Goal: Obtain resource: Obtain resource

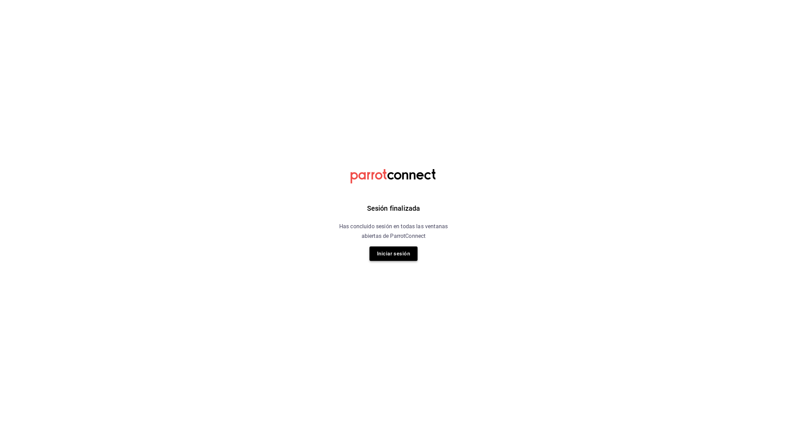
click at [391, 253] on button "Iniciar sesión" at bounding box center [394, 253] width 48 height 14
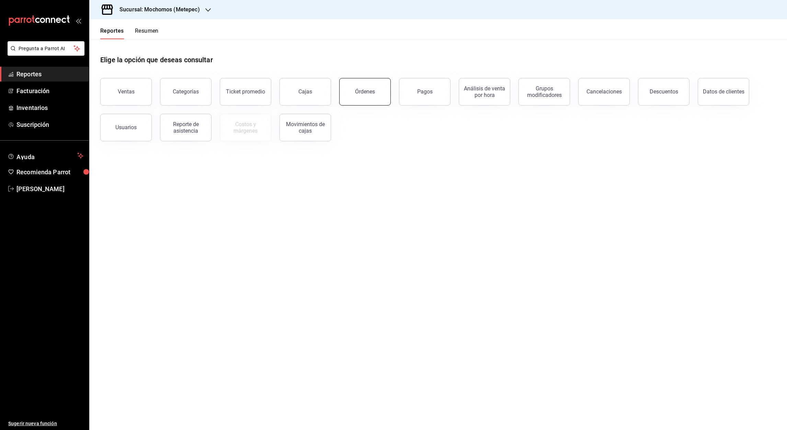
click at [365, 93] on div "Órdenes" at bounding box center [365, 91] width 20 height 7
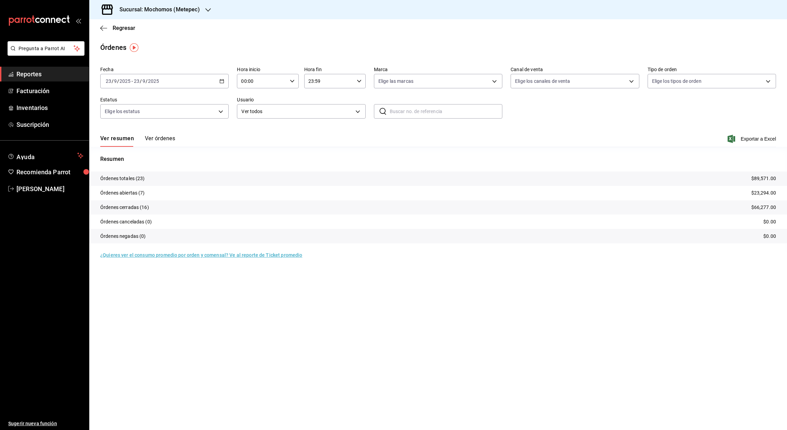
click at [221, 84] on div "[DATE] [DATE] - [DATE] [DATE]" at bounding box center [164, 81] width 128 height 14
click at [133, 178] on span "Rango de fechas" at bounding box center [132, 179] width 53 height 7
click at [180, 126] on abbr "1" at bounding box center [179, 126] width 2 height 5
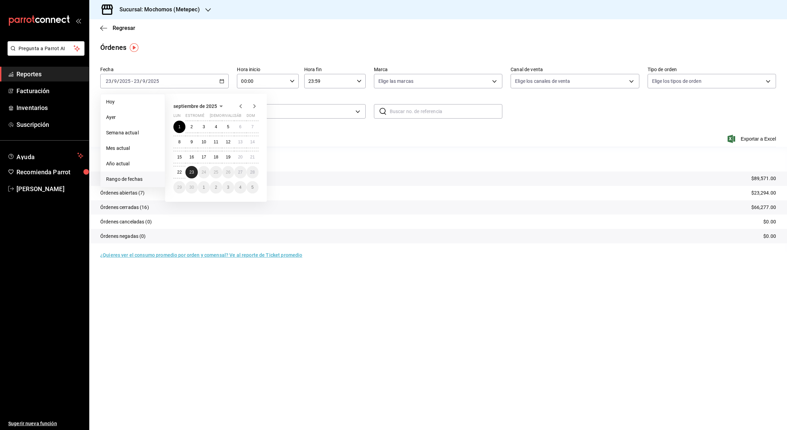
click at [191, 169] on button "23" at bounding box center [191, 172] width 12 height 12
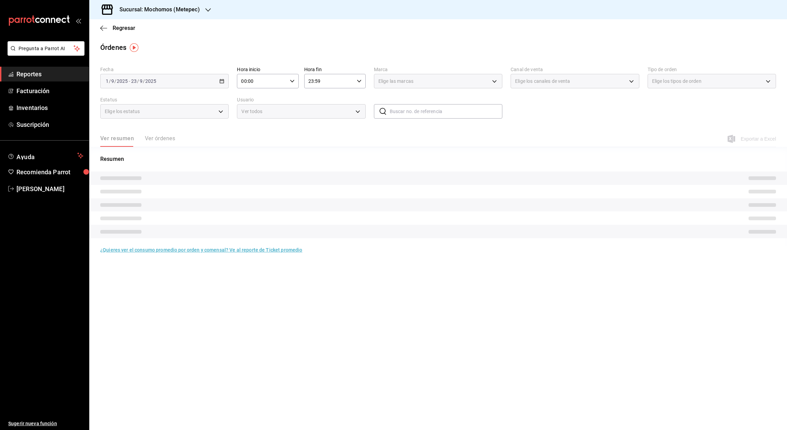
click at [245, 79] on input "00:00" at bounding box center [262, 81] width 50 height 14
click at [249, 117] on span "05" at bounding box center [252, 115] width 20 height 5
type input "05:00"
click at [310, 82] on div at bounding box center [393, 215] width 787 height 430
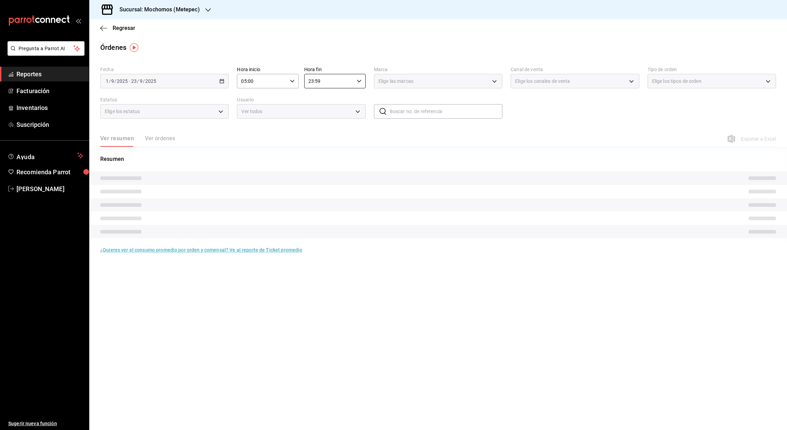
click at [310, 82] on input "23:59" at bounding box center [329, 81] width 50 height 14
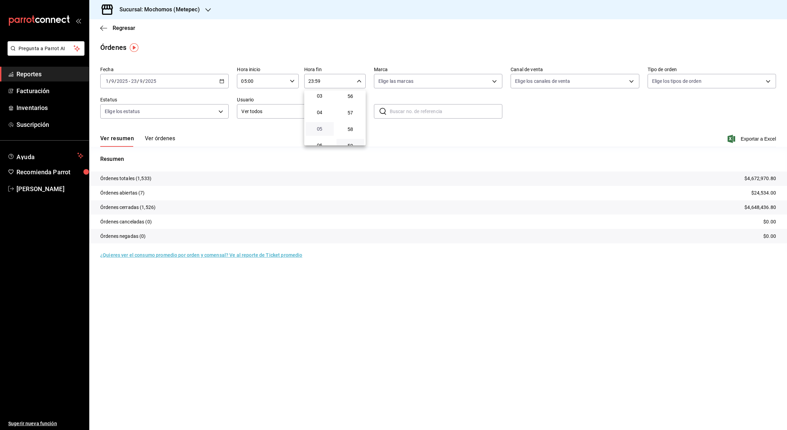
click at [320, 128] on span "05" at bounding box center [320, 128] width 20 height 5
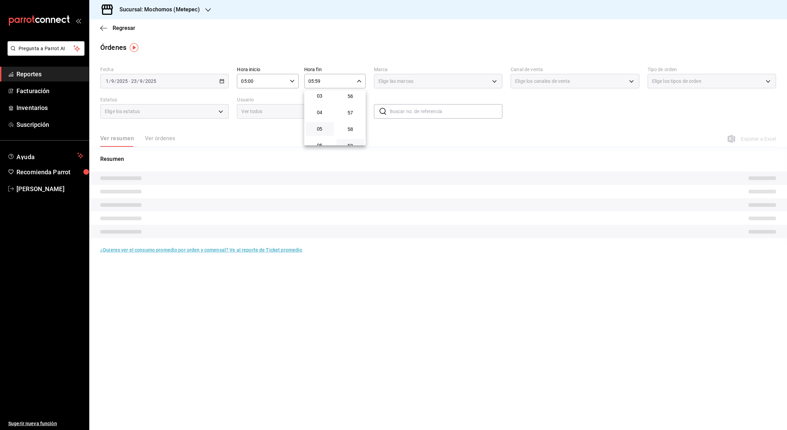
click at [317, 82] on div at bounding box center [393, 215] width 787 height 430
click at [317, 82] on input "05:59" at bounding box center [329, 81] width 50 height 14
click at [351, 97] on span "00" at bounding box center [351, 98] width 20 height 5
type input "05:00"
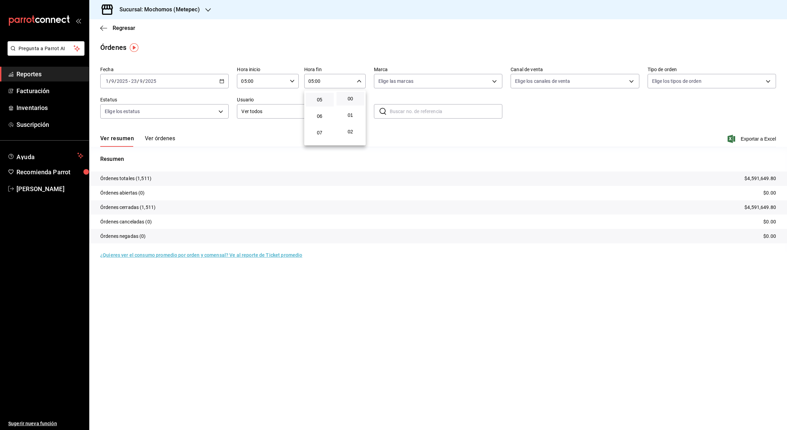
click at [536, 128] on div at bounding box center [393, 215] width 787 height 430
click at [756, 139] on font "Exportar a Excel" at bounding box center [758, 138] width 35 height 5
click at [99, 30] on div "Regresar" at bounding box center [438, 28] width 698 height 18
click at [101, 27] on icon "button" at bounding box center [103, 28] width 7 height 6
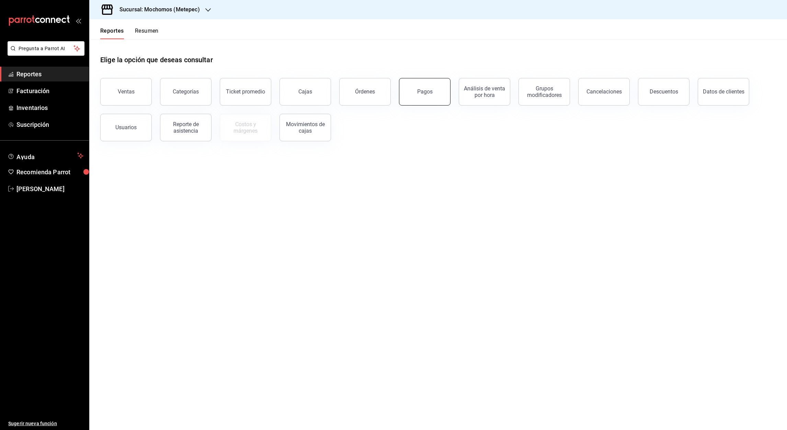
click at [424, 93] on div "Pagos" at bounding box center [424, 91] width 15 height 7
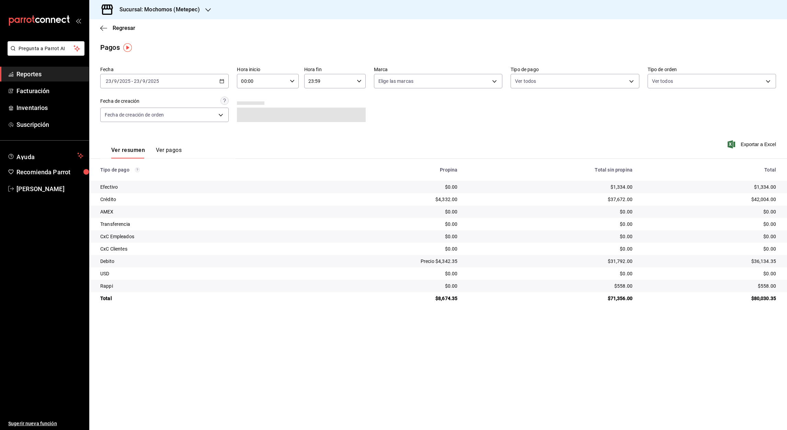
click at [222, 80] on \(Stroke\) "button" at bounding box center [222, 81] width 4 height 4
click at [128, 176] on span "Rango de fechas" at bounding box center [132, 179] width 53 height 7
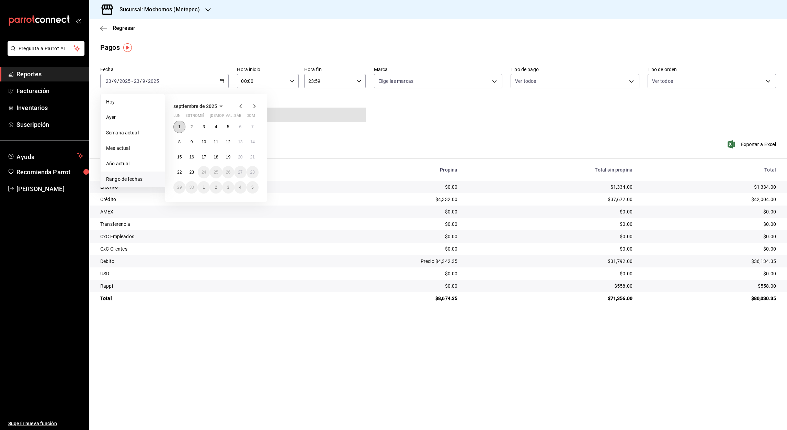
click at [179, 127] on abbr "1" at bounding box center [179, 126] width 2 height 5
click at [191, 171] on abbr "23" at bounding box center [191, 172] width 4 height 5
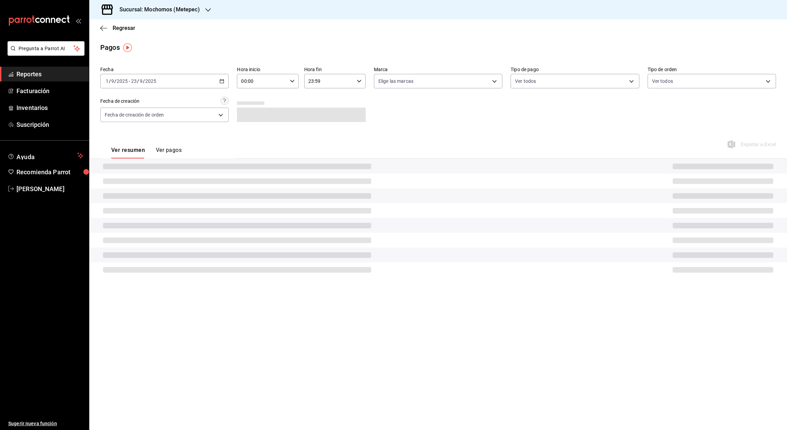
click at [245, 82] on input "00:00" at bounding box center [262, 81] width 50 height 14
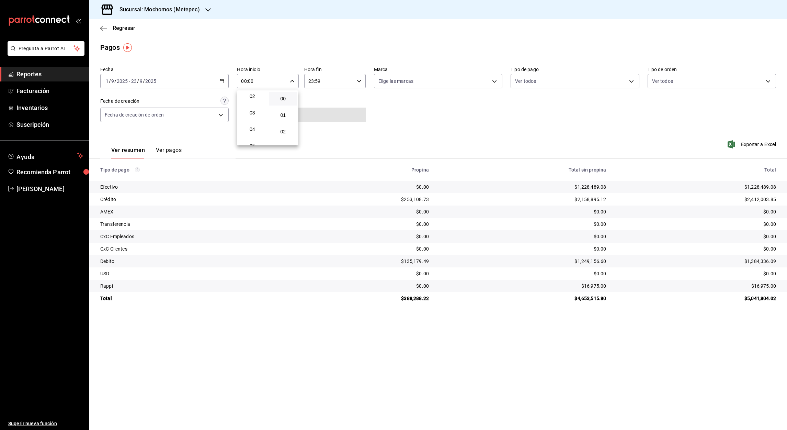
scroll to position [43, 0]
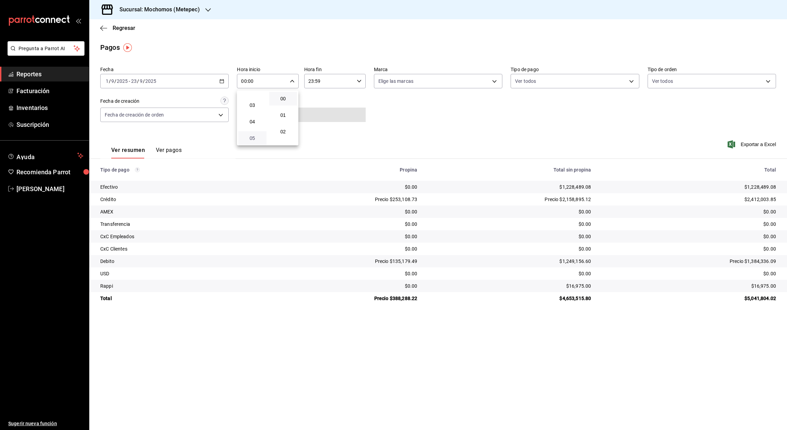
click at [254, 139] on span "05" at bounding box center [252, 137] width 20 height 5
type input "05:00"
click at [310, 83] on div at bounding box center [393, 215] width 787 height 430
click at [310, 83] on input "23:59" at bounding box center [329, 81] width 50 height 14
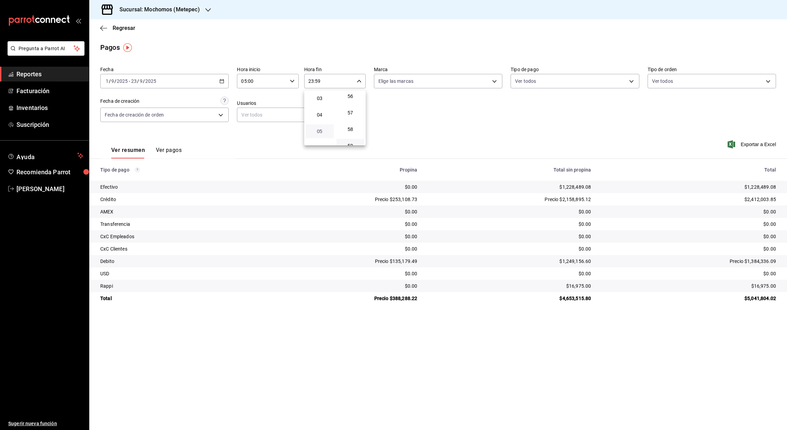
click at [319, 129] on span "05" at bounding box center [320, 130] width 20 height 5
click at [317, 81] on div at bounding box center [393, 215] width 787 height 430
click at [317, 81] on input "05:59" at bounding box center [329, 81] width 50 height 14
click at [350, 99] on span "00" at bounding box center [351, 98] width 20 height 5
type input "05:00"
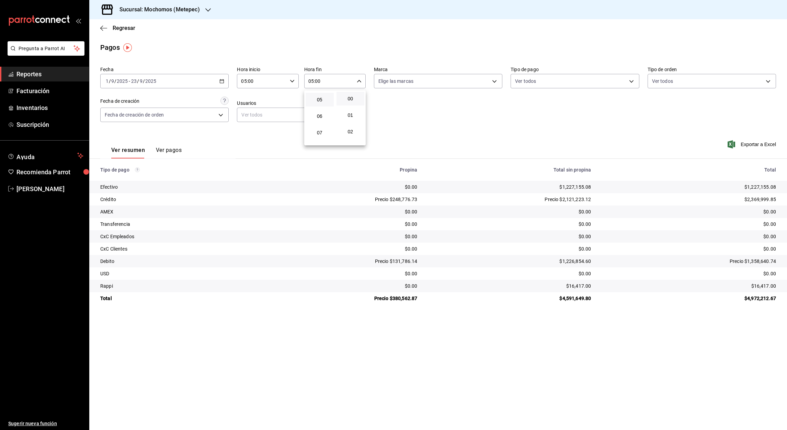
click at [756, 145] on div at bounding box center [393, 215] width 787 height 430
click at [755, 145] on font "Exportar a Excel" at bounding box center [758, 144] width 35 height 5
click at [745, 143] on font "Exportar a Excel" at bounding box center [758, 144] width 35 height 5
click at [430, 52] on div "Pagos" at bounding box center [438, 47] width 698 height 10
click at [104, 25] on icon "button" at bounding box center [103, 28] width 7 height 6
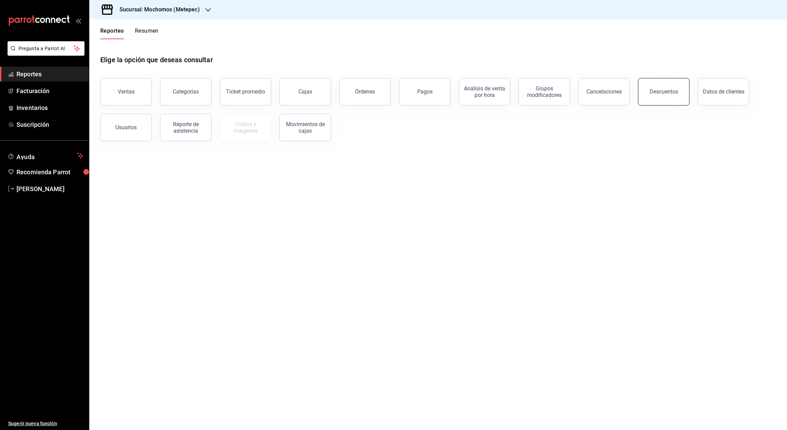
click at [670, 98] on button "Descuentos" at bounding box center [664, 91] width 52 height 27
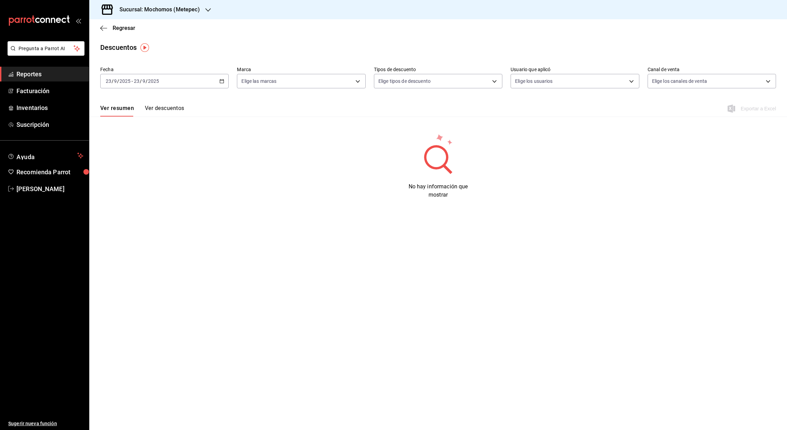
click at [222, 80] on \(Stroke\) "button" at bounding box center [222, 80] width 4 height 0
click at [121, 181] on span "Rango de fechas" at bounding box center [132, 179] width 53 height 7
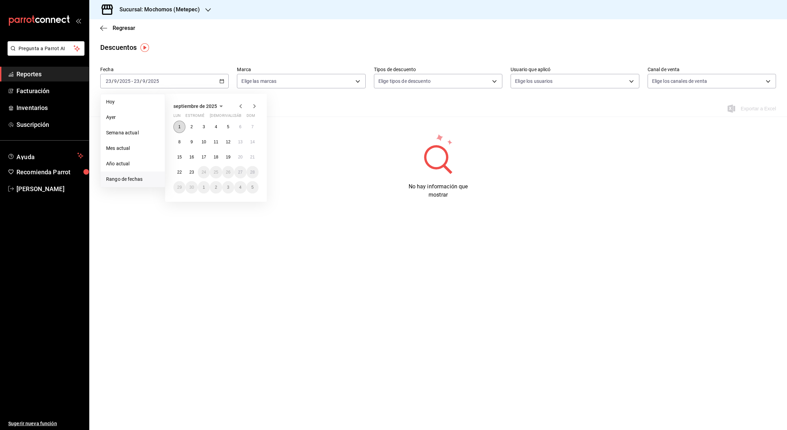
click at [182, 125] on button "1" at bounding box center [179, 127] width 12 height 12
click at [193, 168] on button "23" at bounding box center [191, 172] width 12 height 12
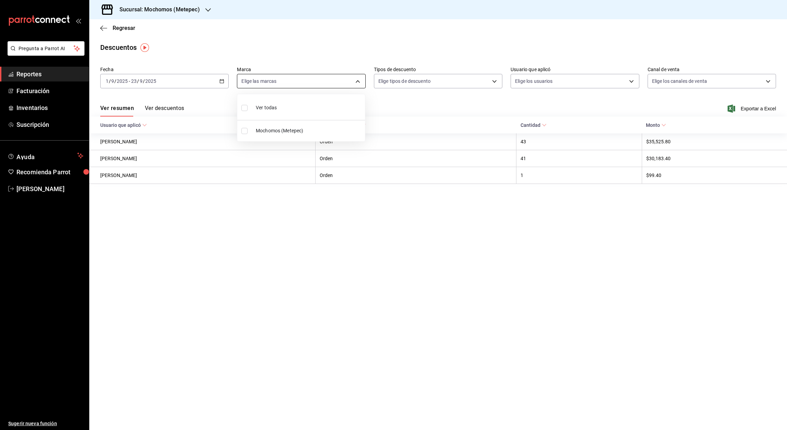
click at [355, 78] on body "Pregunta a Parrot AI Reportes Facturación Inventarios Suscripción Ayuda Recomie…" at bounding box center [393, 215] width 787 height 430
click at [248, 129] on label at bounding box center [245, 131] width 9 height 6
click at [248, 129] on input "checkbox" at bounding box center [244, 131] width 6 height 6
checkbox input "false"
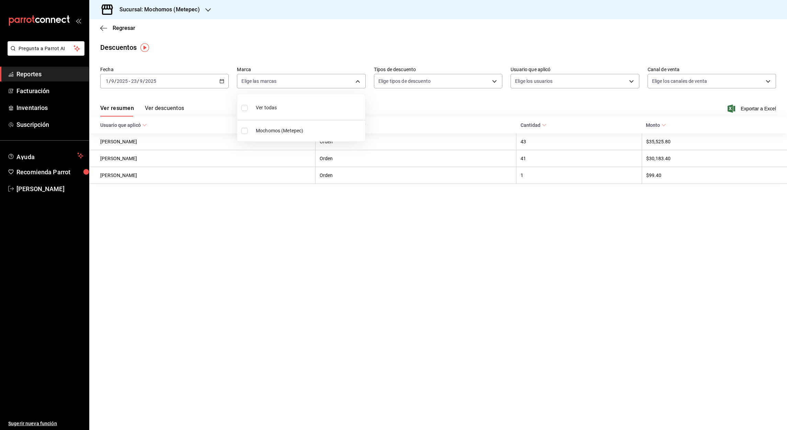
click at [245, 132] on input "checkbox" at bounding box center [244, 131] width 6 height 6
checkbox input "true"
type input "2365f74e-aa6b-4392-bdf2-72765591bddf"
checkbox input "true"
click at [751, 109] on div at bounding box center [393, 215] width 787 height 430
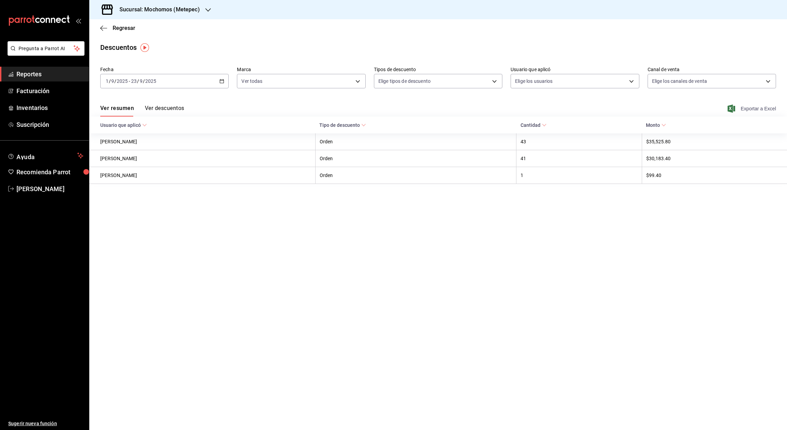
click at [751, 107] on font "Exportar a Excel" at bounding box center [758, 108] width 35 height 5
click at [254, 18] on div "Sucursal: Mochomos (Metepec)" at bounding box center [438, 9] width 698 height 19
click at [98, 28] on div "Regresar" at bounding box center [438, 28] width 698 height 18
click at [103, 31] on icon "button" at bounding box center [103, 28] width 7 height 6
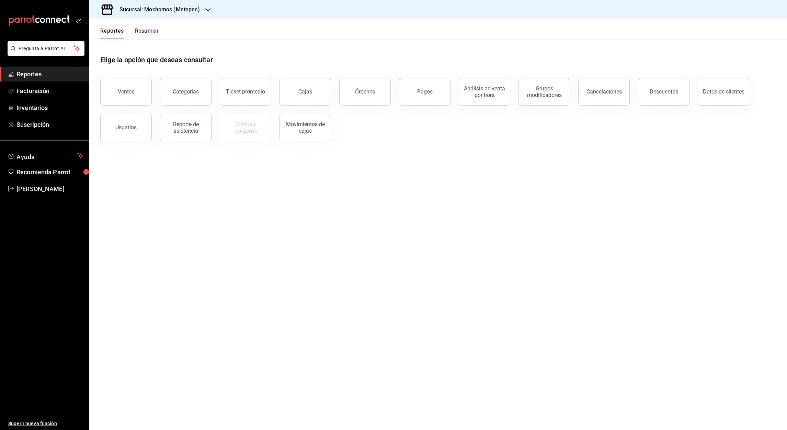
click at [208, 8] on icon "button" at bounding box center [207, 9] width 5 height 5
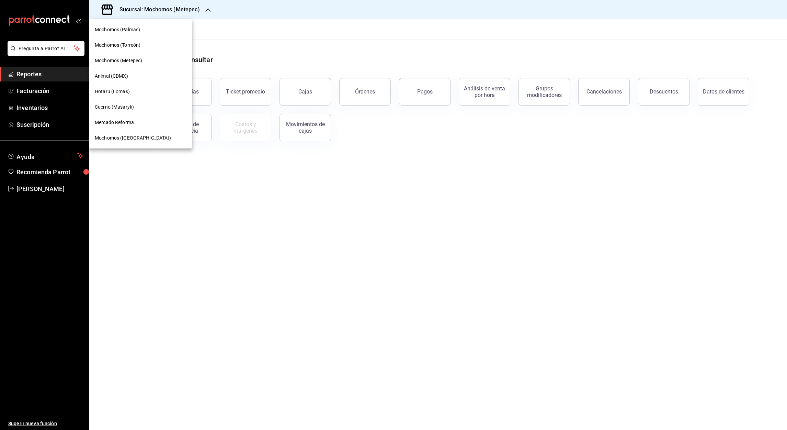
click at [133, 26] on span "Mochomos (Palmas)" at bounding box center [117, 29] width 45 height 7
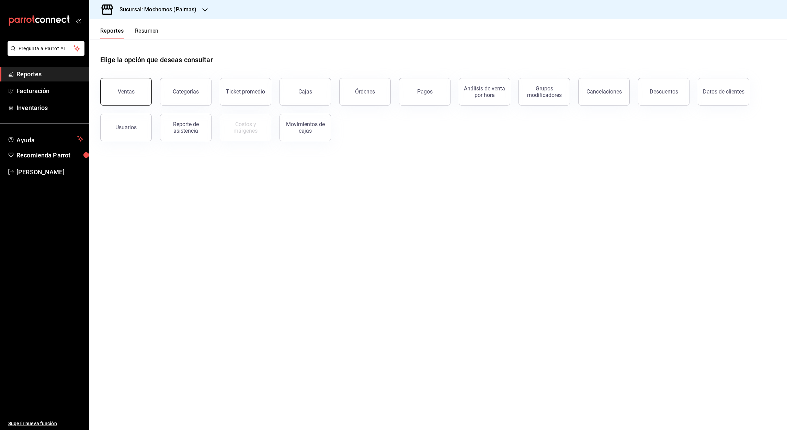
click at [124, 91] on div "Ventas" at bounding box center [126, 91] width 17 height 7
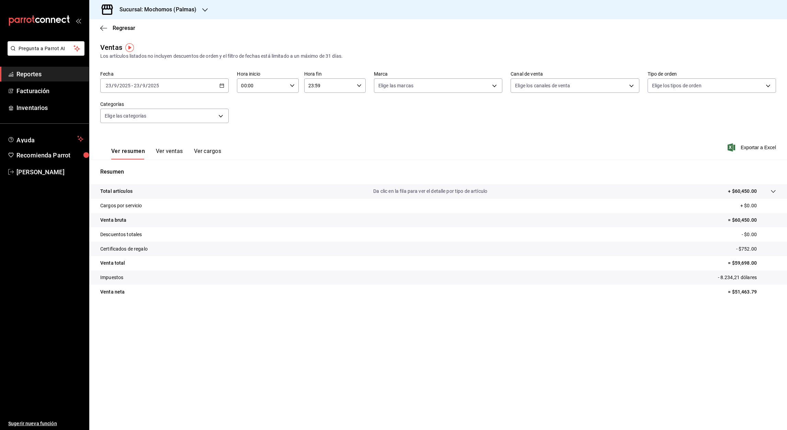
click at [224, 86] on \(Stroke\) "button" at bounding box center [222, 86] width 4 height 4
click at [267, 142] on div "Ver resumen Ver ventas Ver cargos Exportar a Excel" at bounding box center [438, 145] width 698 height 28
click at [104, 27] on icon "button" at bounding box center [103, 28] width 7 height 6
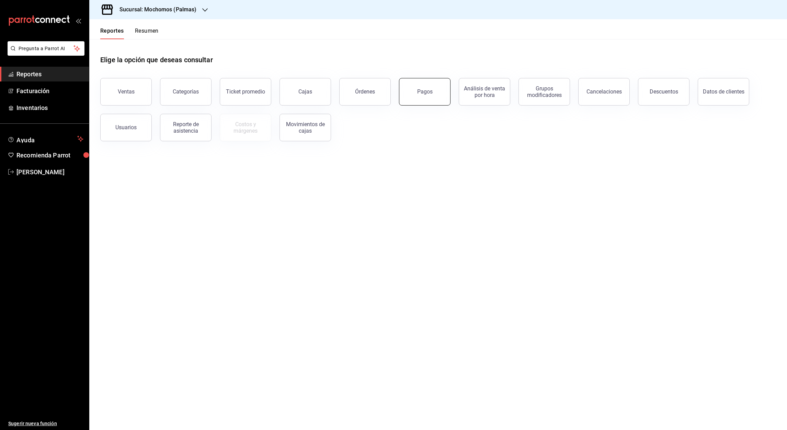
click at [424, 94] on div "Pagos" at bounding box center [424, 91] width 15 height 7
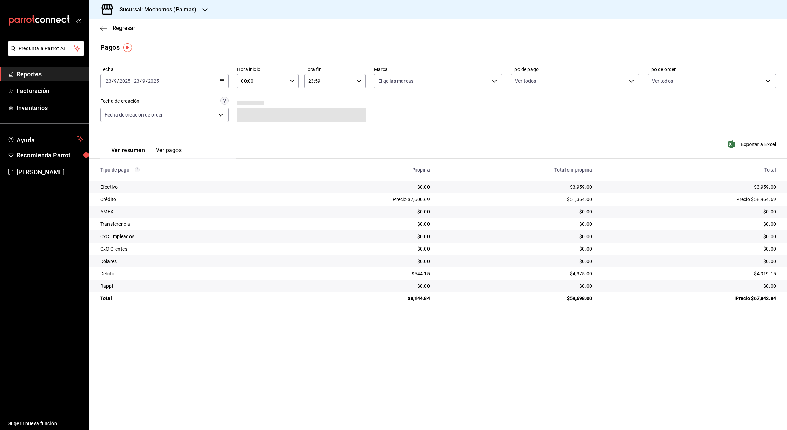
click at [222, 80] on \(Stroke\) "button" at bounding box center [222, 80] width 4 height 0
click at [131, 178] on span "Rango de fechas" at bounding box center [132, 179] width 53 height 7
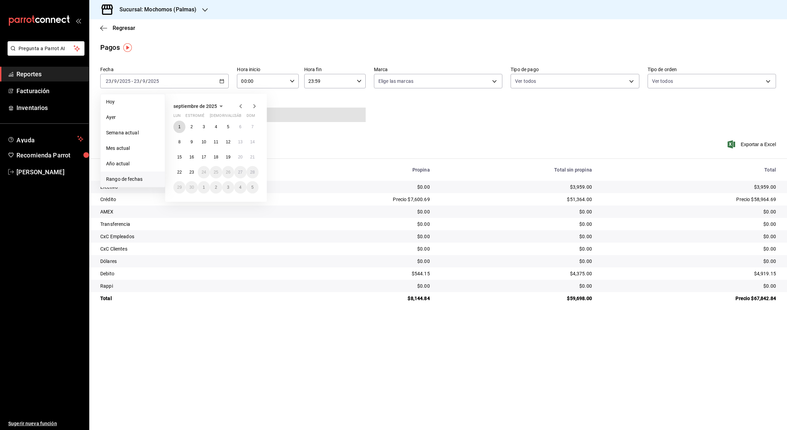
click at [179, 124] on abbr "1" at bounding box center [179, 126] width 2 height 5
click at [192, 171] on abbr "23" at bounding box center [191, 172] width 4 height 5
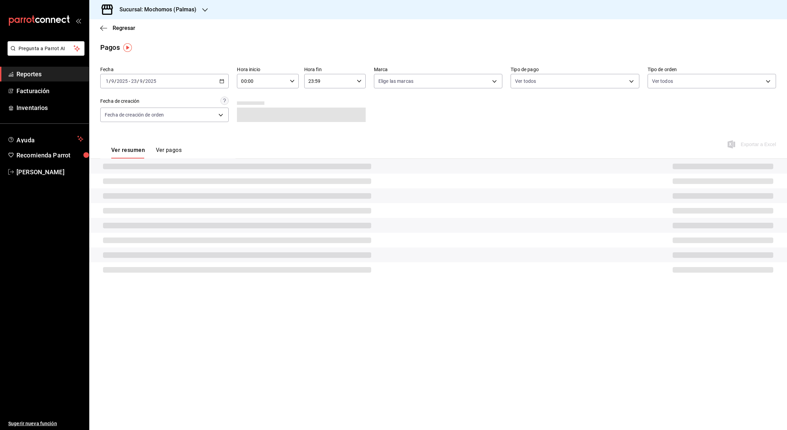
click at [242, 80] on input "00:00" at bounding box center [262, 81] width 50 height 14
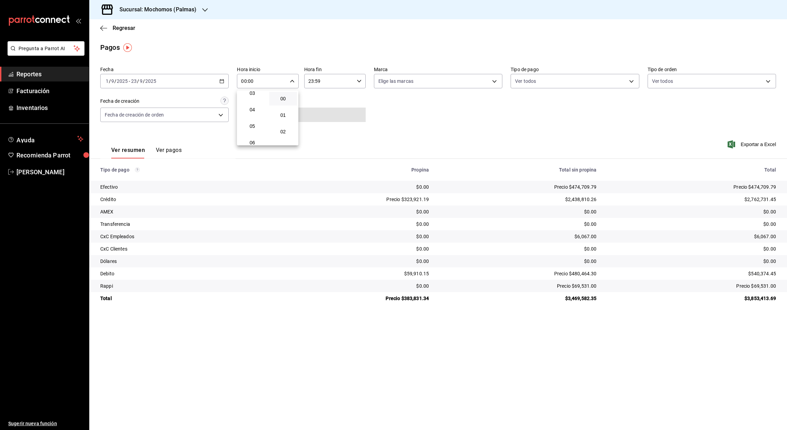
scroll to position [55, 0]
click at [252, 121] on button "05" at bounding box center [252, 126] width 28 height 14
type input "05:00"
click at [310, 82] on div at bounding box center [393, 215] width 787 height 430
click at [310, 82] on input "23:59" at bounding box center [329, 81] width 50 height 14
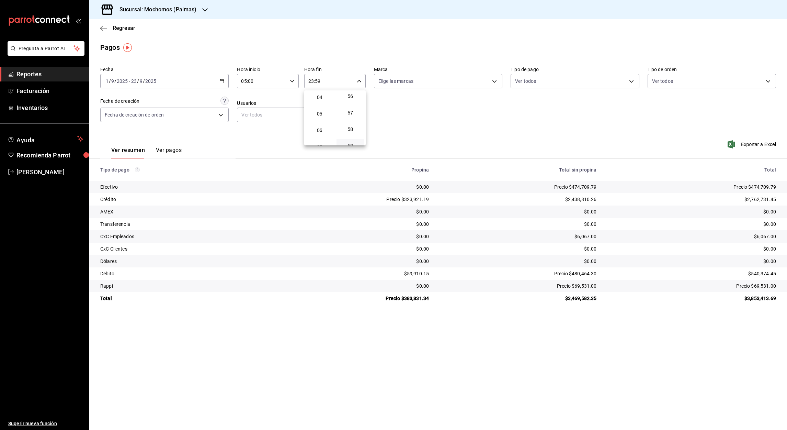
scroll to position [77, 0]
click at [319, 103] on span "05" at bounding box center [320, 103] width 20 height 5
click at [318, 80] on div at bounding box center [393, 215] width 787 height 430
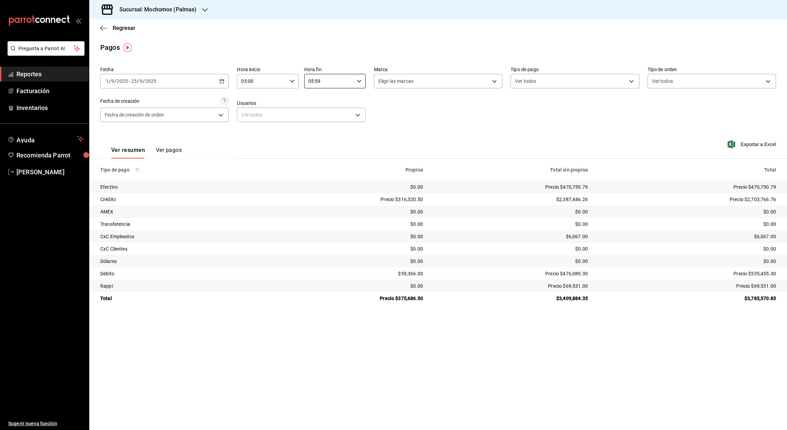
click at [318, 80] on input "05:59" at bounding box center [329, 81] width 50 height 14
click at [348, 99] on span "00" at bounding box center [351, 98] width 20 height 5
type input "05:00"
click at [412, 114] on div at bounding box center [393, 215] width 787 height 430
click at [101, 29] on icon "button" at bounding box center [103, 28] width 7 height 6
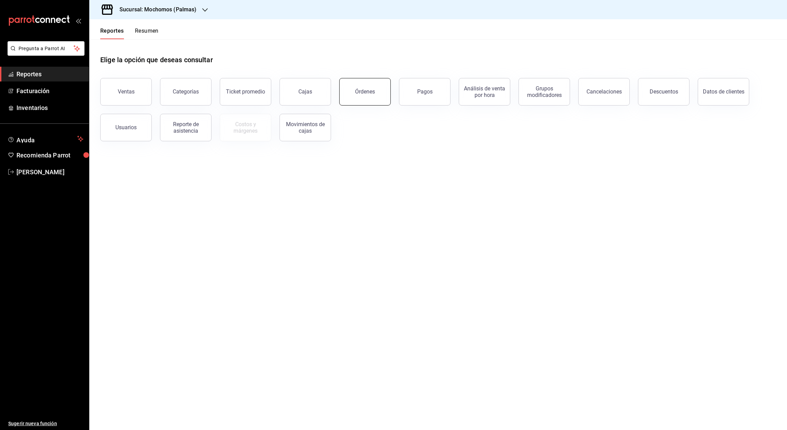
click at [373, 93] on div "Órdenes" at bounding box center [365, 91] width 20 height 7
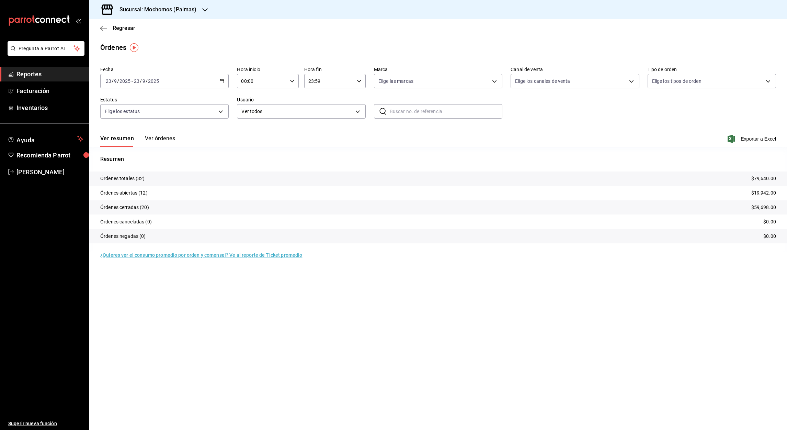
click at [223, 83] on \(Stroke\) "button" at bounding box center [222, 81] width 4 height 4
click at [246, 160] on p "Resumen" at bounding box center [438, 159] width 676 height 8
click at [221, 80] on \(Stroke\) "button" at bounding box center [222, 80] width 4 height 0
click at [124, 176] on span "Rango de fechas" at bounding box center [132, 179] width 53 height 7
click at [191, 158] on abbr "16" at bounding box center [191, 157] width 4 height 5
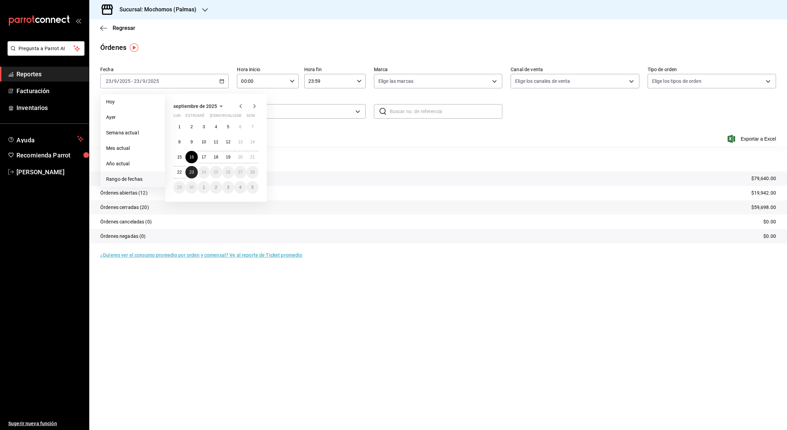
click at [192, 170] on abbr "23" at bounding box center [191, 172] width 4 height 5
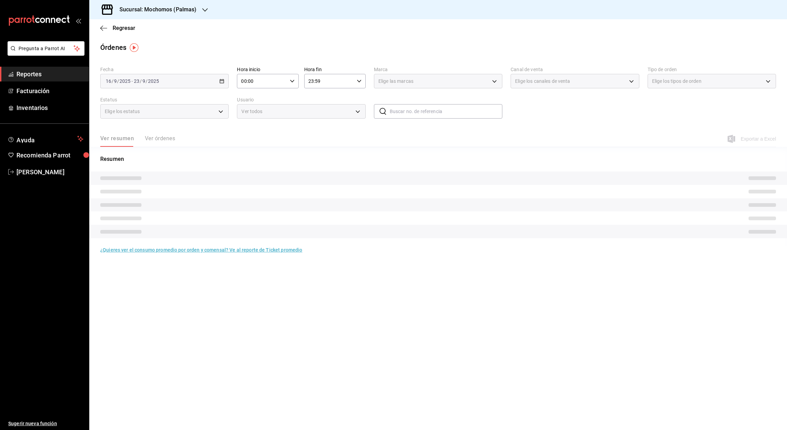
click at [244, 83] on input "00:00" at bounding box center [262, 81] width 50 height 14
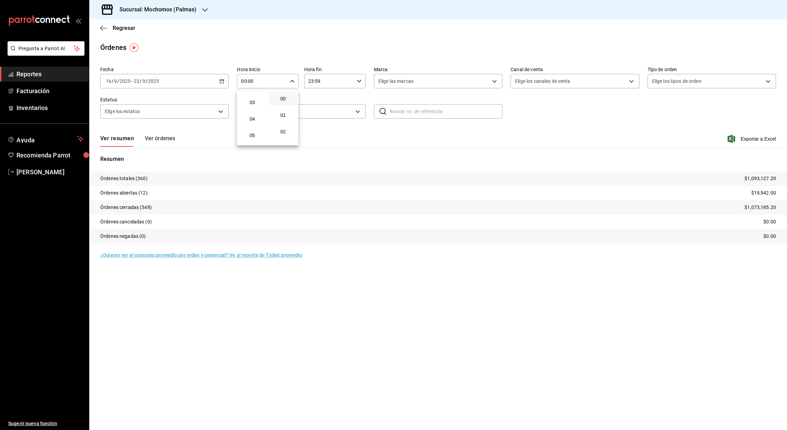
scroll to position [55, 0]
click at [251, 127] on span "05" at bounding box center [252, 125] width 20 height 5
type input "05:00"
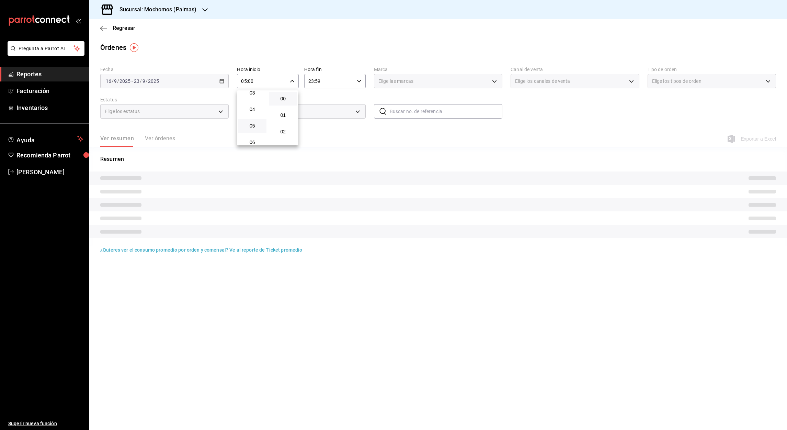
click at [311, 83] on div at bounding box center [393, 215] width 787 height 430
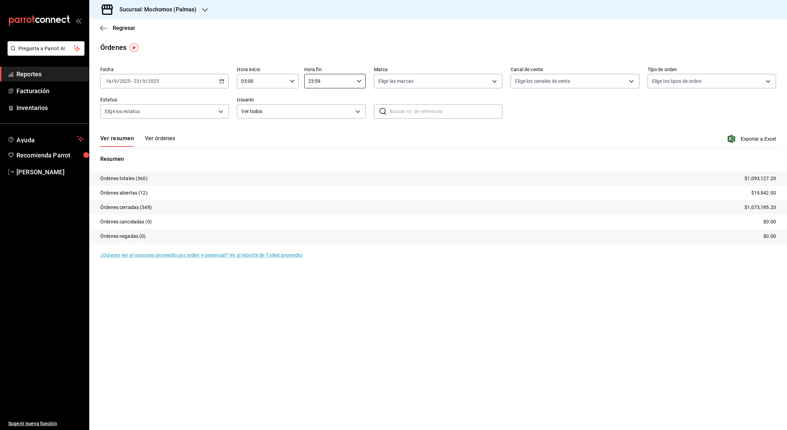
click at [311, 83] on input "23:59" at bounding box center [329, 81] width 50 height 14
click at [319, 126] on span "05" at bounding box center [320, 128] width 20 height 5
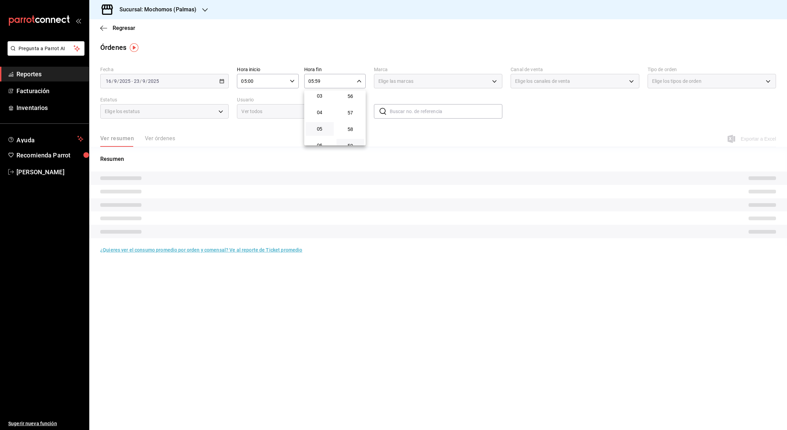
click at [317, 81] on div at bounding box center [393, 215] width 787 height 430
click at [317, 81] on input "05:59" at bounding box center [329, 81] width 50 height 14
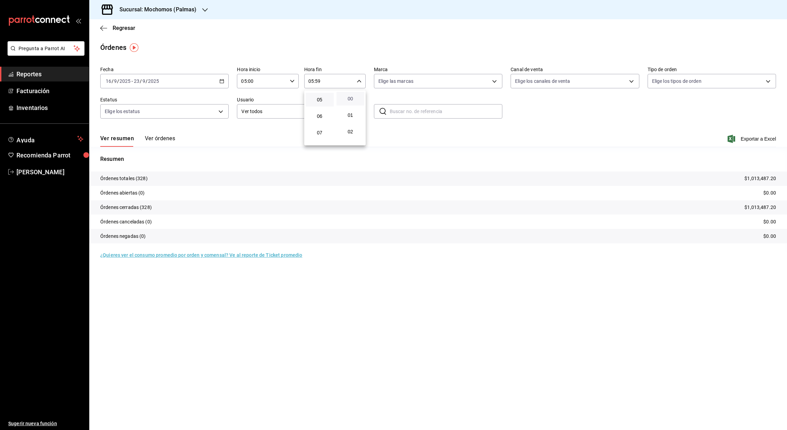
click at [349, 99] on span "00" at bounding box center [351, 98] width 20 height 5
type input "05:00"
click at [757, 139] on div at bounding box center [393, 215] width 787 height 430
click at [757, 138] on font "Exportar a Excel" at bounding box center [758, 138] width 35 height 5
click at [104, 29] on icon "button" at bounding box center [103, 28] width 7 height 6
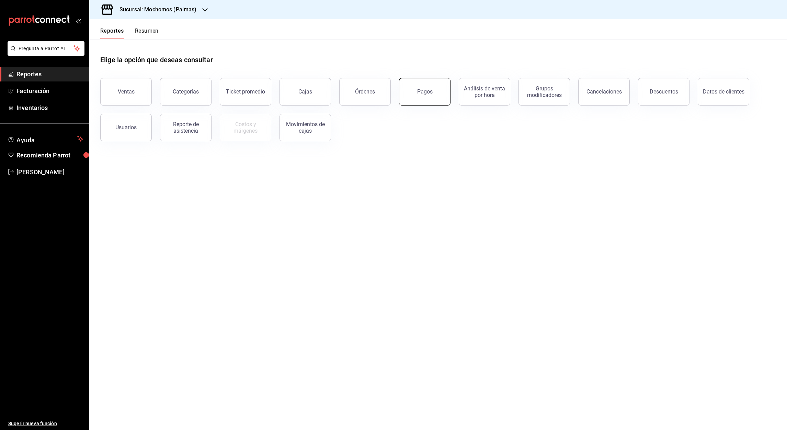
click at [422, 97] on button "Pagos" at bounding box center [425, 91] width 52 height 27
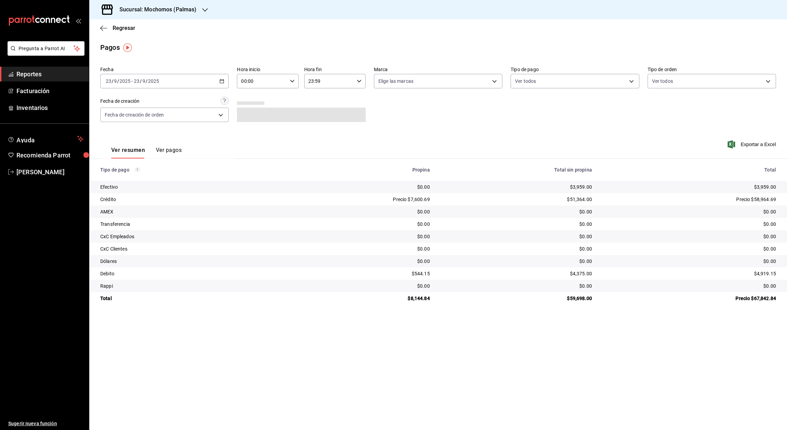
click at [220, 81] on \(Stroke\) "button" at bounding box center [222, 81] width 4 height 4
click at [127, 152] on li "Mes actual" at bounding box center [133, 147] width 64 height 15
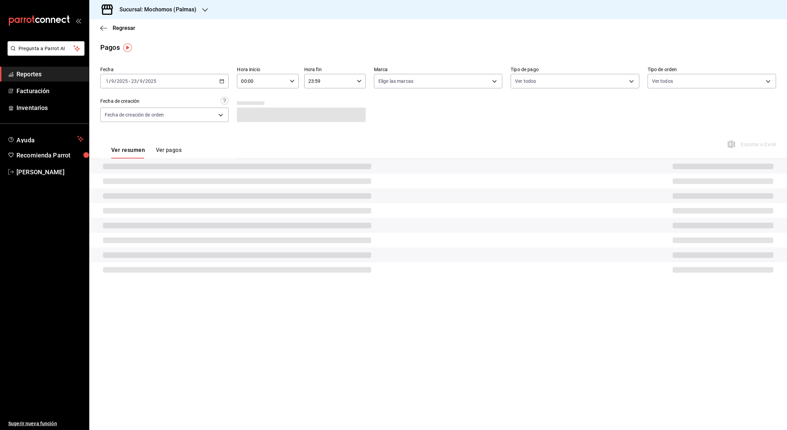
click at [219, 82] on icon "button" at bounding box center [221, 81] width 5 height 5
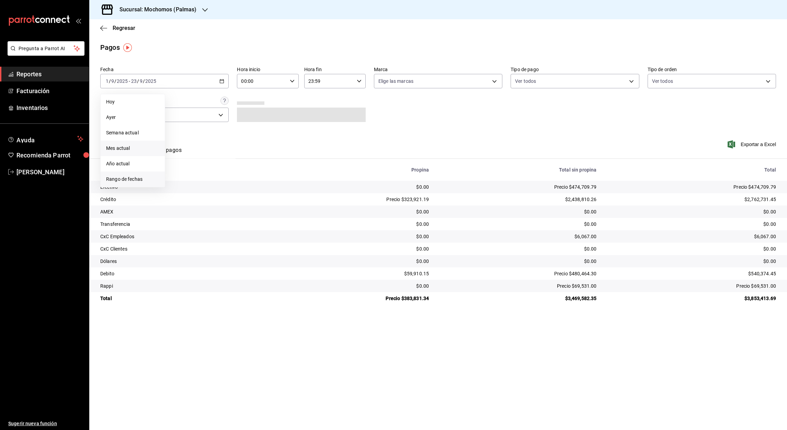
click at [125, 178] on span "Rango de fechas" at bounding box center [132, 179] width 53 height 7
click at [191, 155] on abbr "16" at bounding box center [191, 157] width 4 height 5
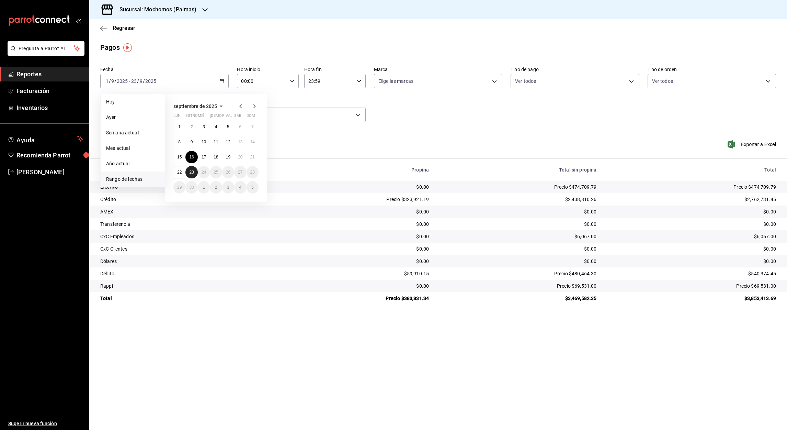
click at [191, 170] on abbr "23" at bounding box center [191, 172] width 4 height 5
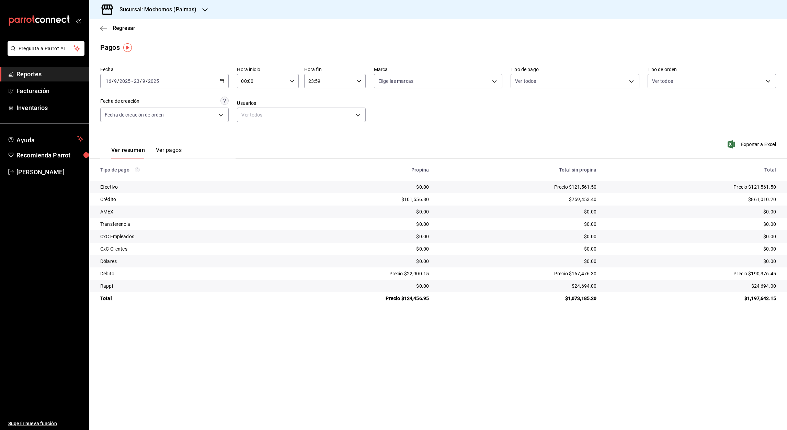
click at [245, 81] on input "00:00" at bounding box center [262, 81] width 50 height 14
click at [252, 138] on span "05" at bounding box center [252, 140] width 20 height 5
type input "05:00"
click at [311, 82] on div at bounding box center [393, 215] width 787 height 430
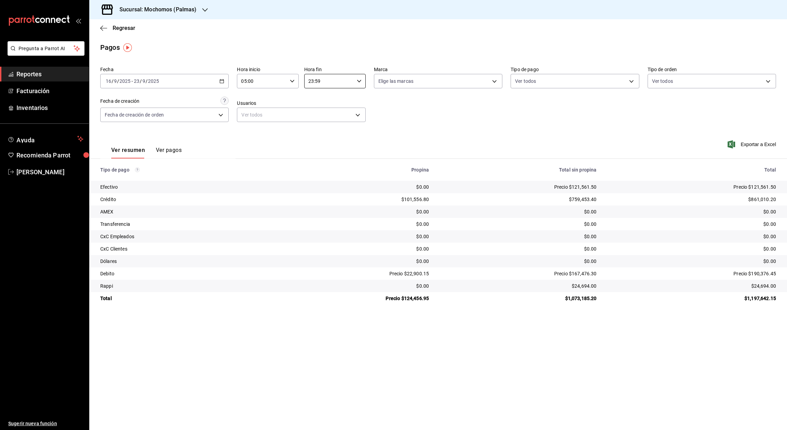
click at [311, 82] on input "23:59" at bounding box center [329, 81] width 50 height 14
click at [318, 111] on span "05" at bounding box center [320, 109] width 20 height 5
click at [318, 80] on div at bounding box center [393, 215] width 787 height 430
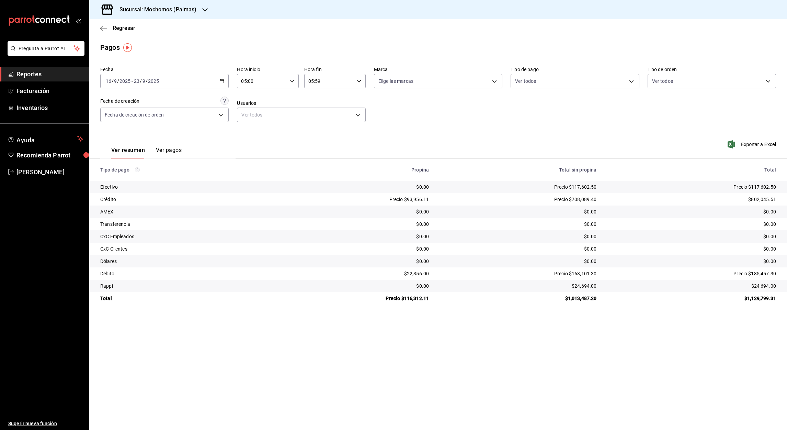
click at [318, 80] on input "05:59" at bounding box center [329, 81] width 50 height 14
click at [353, 96] on span "00" at bounding box center [351, 98] width 20 height 5
type input "05:00"
click at [749, 145] on div at bounding box center [393, 215] width 787 height 430
click at [749, 144] on font "Exportar a Excel" at bounding box center [758, 144] width 35 height 5
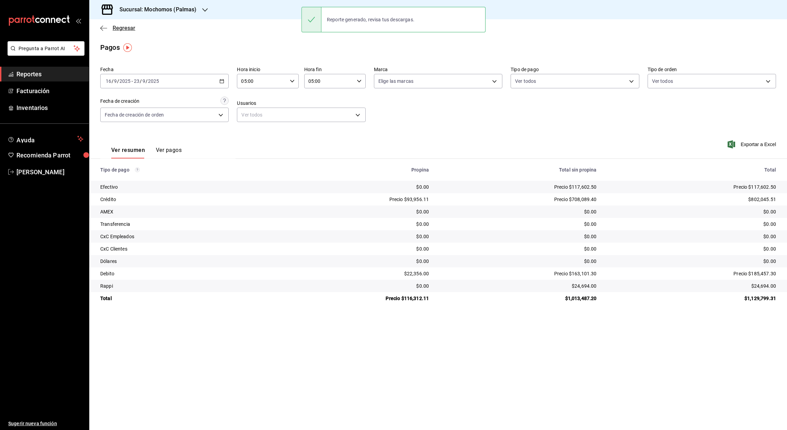
click at [103, 28] on icon "button" at bounding box center [103, 28] width 7 height 6
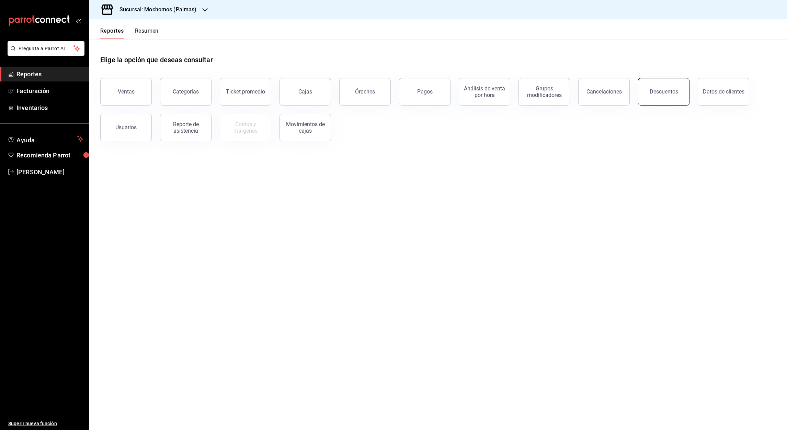
click at [655, 101] on button "Descuentos" at bounding box center [664, 91] width 52 height 27
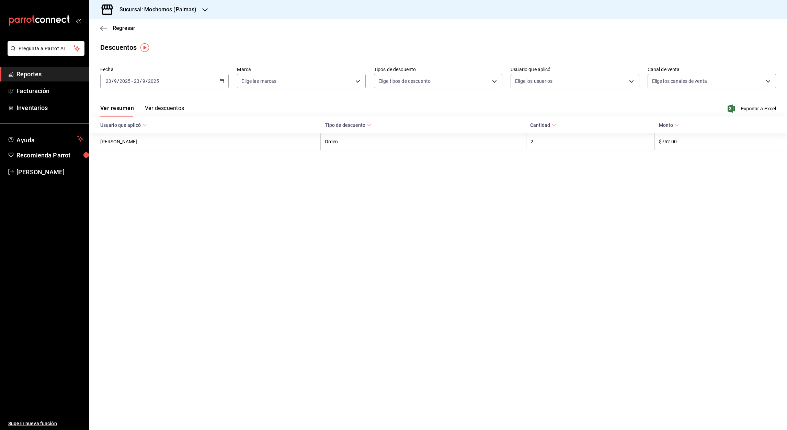
click at [220, 84] on div "[DATE] [DATE] - [DATE] [DATE]" at bounding box center [164, 81] width 128 height 14
click at [129, 178] on span "Rango de fechas" at bounding box center [132, 179] width 53 height 7
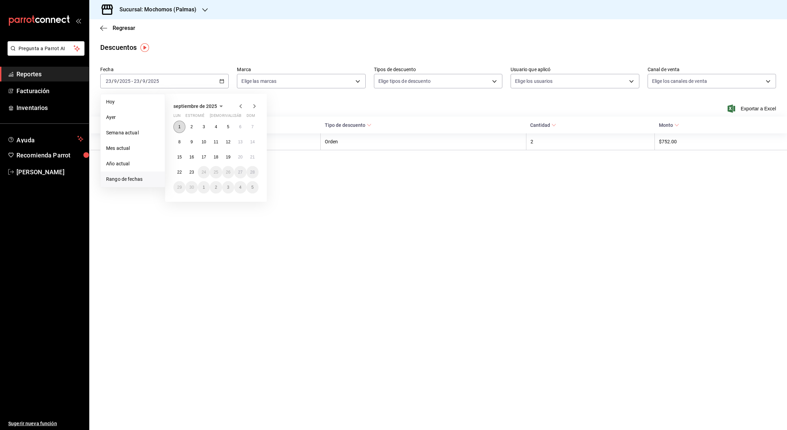
click at [180, 126] on abbr "1" at bounding box center [179, 126] width 2 height 5
click at [191, 155] on abbr "16" at bounding box center [191, 157] width 4 height 5
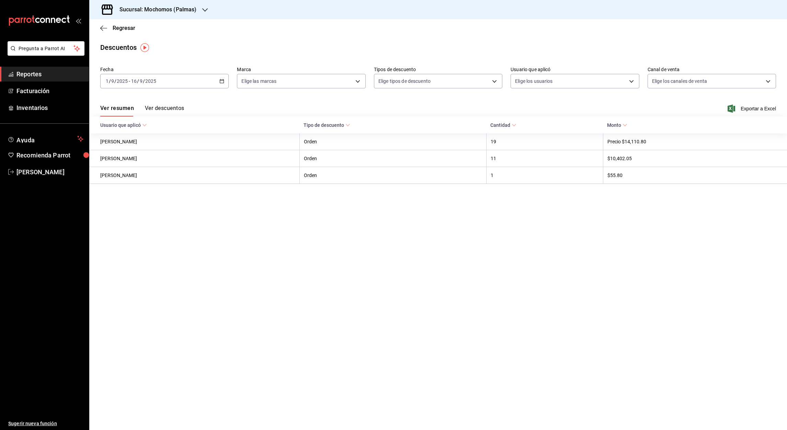
click at [223, 82] on icon "button" at bounding box center [221, 81] width 5 height 5
click at [189, 153] on button "16" at bounding box center [191, 157] width 12 height 12
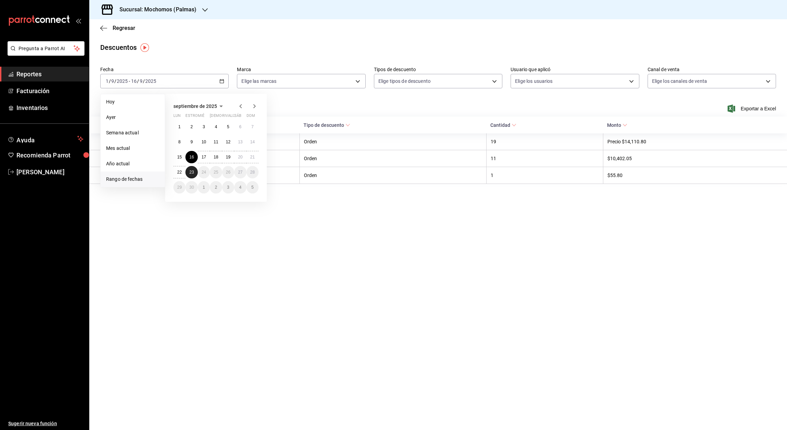
click at [189, 171] on abbr "23" at bounding box center [191, 172] width 4 height 5
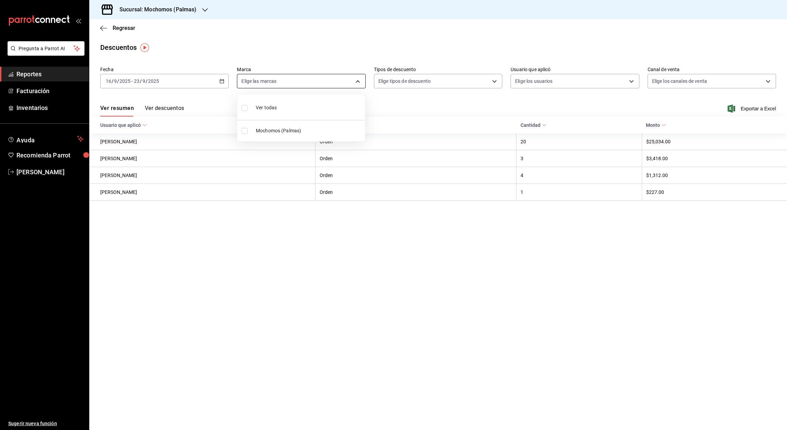
click at [359, 81] on body "Pregunta a Parrot AI Reportes Facturación Inventarios Ayuda Recomienda Parrot […" at bounding box center [393, 215] width 787 height 430
click at [245, 129] on input "checkbox" at bounding box center [244, 131] width 6 height 6
checkbox input "true"
type input "70f98016-ab90-4f26-81e6-ab4884d8d8a0"
checkbox input "true"
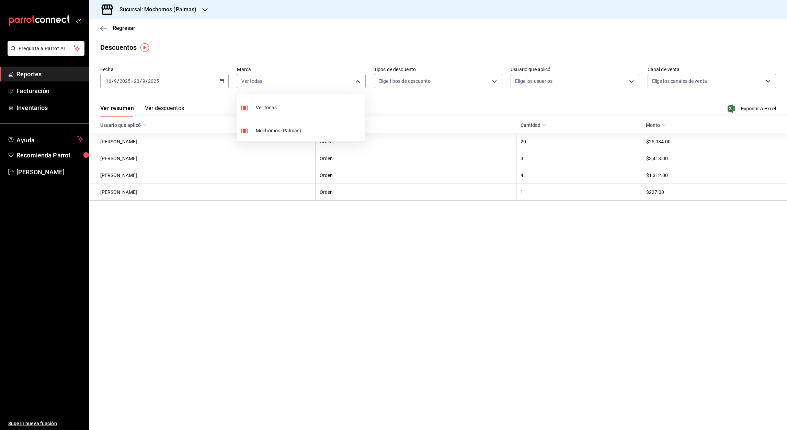
click at [751, 106] on div at bounding box center [393, 215] width 787 height 430
click at [754, 111] on span "Exportar a Excel" at bounding box center [752, 108] width 47 height 8
